Goal: Navigation & Orientation: Understand site structure

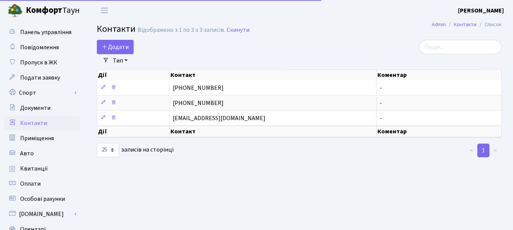
select select "25"
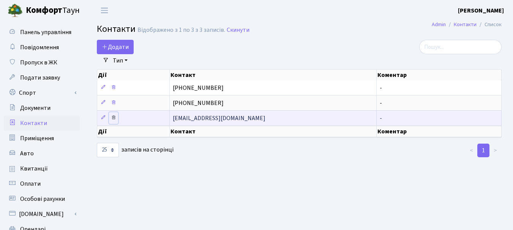
click at [114, 118] on icon at bounding box center [113, 117] width 5 height 5
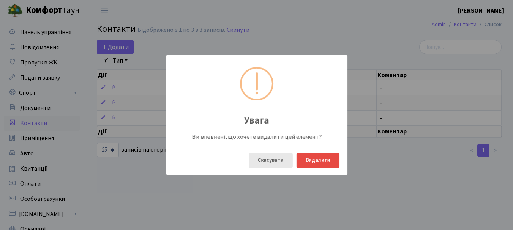
click at [260, 161] on button "Скасувати" at bounding box center [271, 161] width 44 height 16
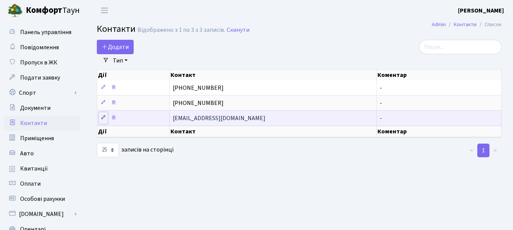
click at [104, 117] on icon at bounding box center [103, 117] width 5 height 5
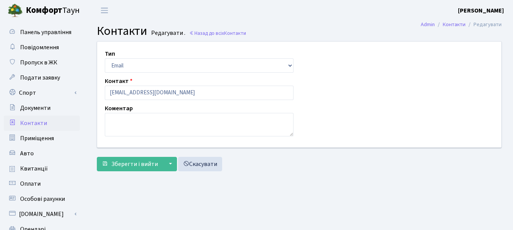
click at [269, 172] on div "Зберегти і вийти ▼ Зберегти та продовжити редагування Зберегти та створити Скас…" at bounding box center [299, 164] width 405 height 14
click at [335, 23] on main "Admin Контакти Редагувати Контакти Редагувати . Назад до всіх Контакти Тип Emai…" at bounding box center [299, 172] width 428 height 302
click at [202, 163] on link "Скасувати" at bounding box center [200, 164] width 44 height 14
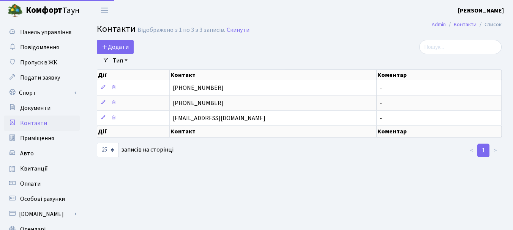
select select "25"
click at [43, 32] on span "Панель управління" at bounding box center [45, 32] width 51 height 8
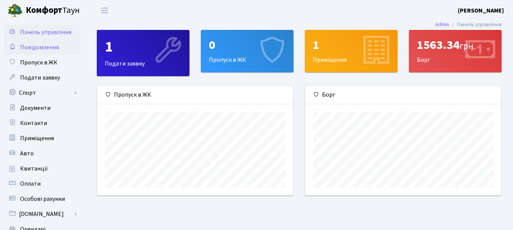
click at [36, 50] on span "Повідомлення" at bounding box center [39, 47] width 39 height 8
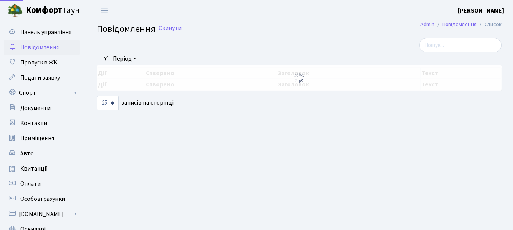
select select "25"
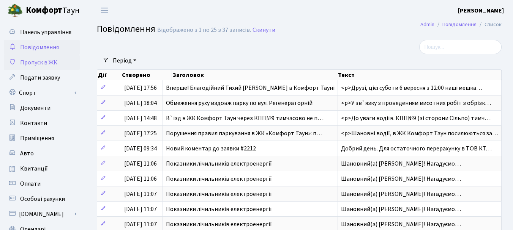
click at [40, 62] on span "Пропуск в ЖК" at bounding box center [38, 62] width 37 height 8
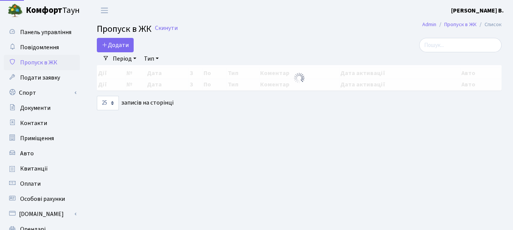
select select "25"
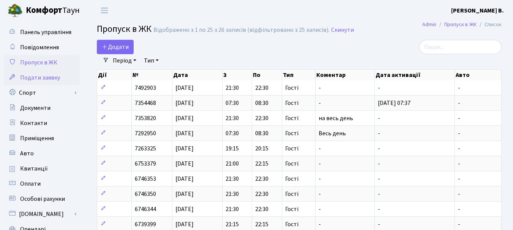
click at [37, 78] on span "Подати заявку" at bounding box center [40, 78] width 40 height 8
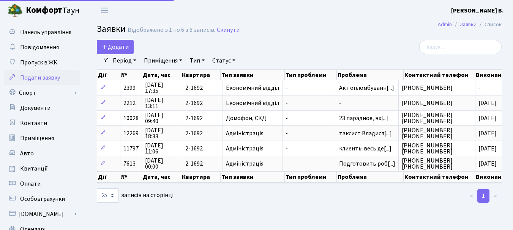
select select "25"
click at [24, 155] on span "Авто" at bounding box center [27, 154] width 14 height 8
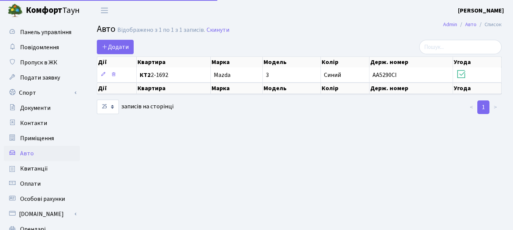
select select "25"
click at [40, 165] on span "Квитанції" at bounding box center [34, 169] width 28 height 8
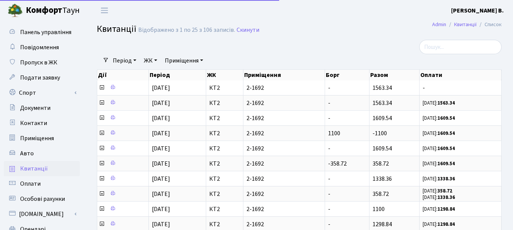
select select "25"
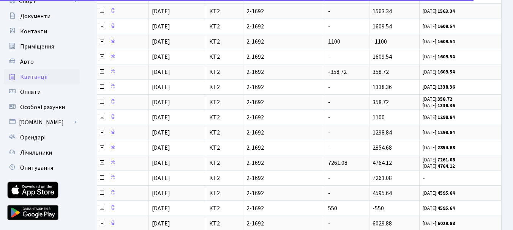
scroll to position [114, 0]
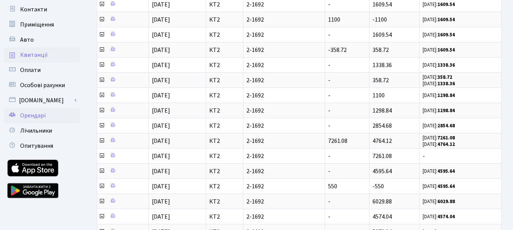
click at [43, 116] on span "Орендарі" at bounding box center [32, 116] width 25 height 8
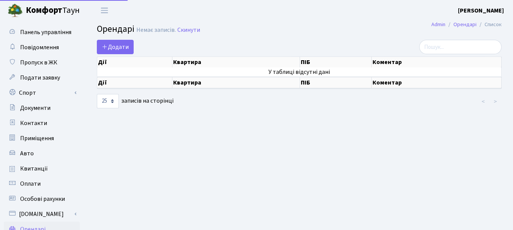
select select "25"
click at [110, 12] on span "Переключити навігацію" at bounding box center [104, 10] width 11 height 9
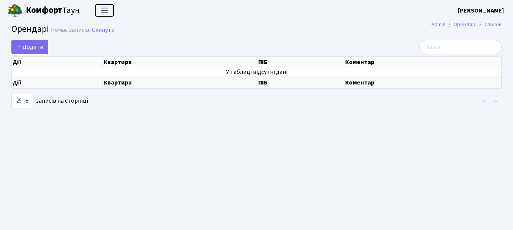
click at [110, 12] on span "Переключити навігацію" at bounding box center [104, 10] width 11 height 9
